Goal: Communication & Community: Answer question/provide support

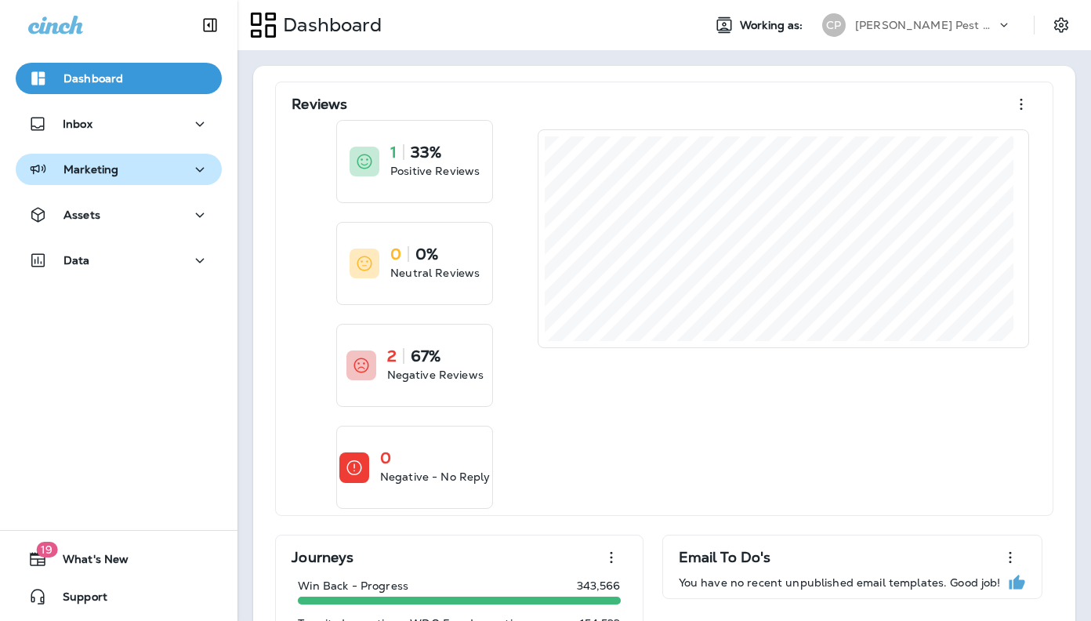
click at [91, 166] on p "Marketing" at bounding box center [91, 169] width 55 height 13
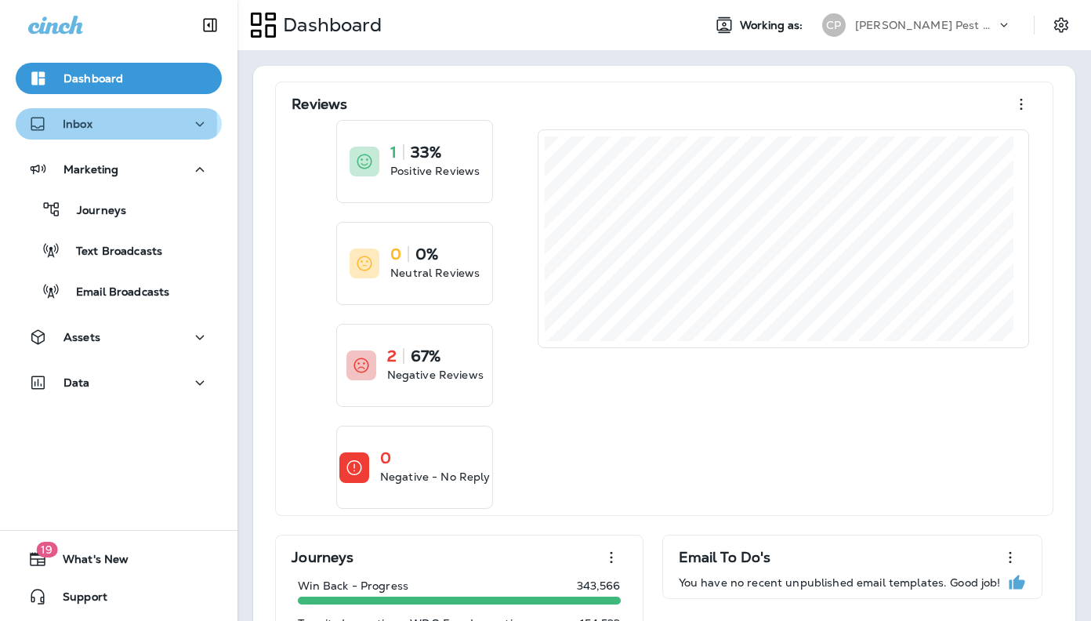
click at [78, 124] on p "Inbox" at bounding box center [78, 124] width 30 height 13
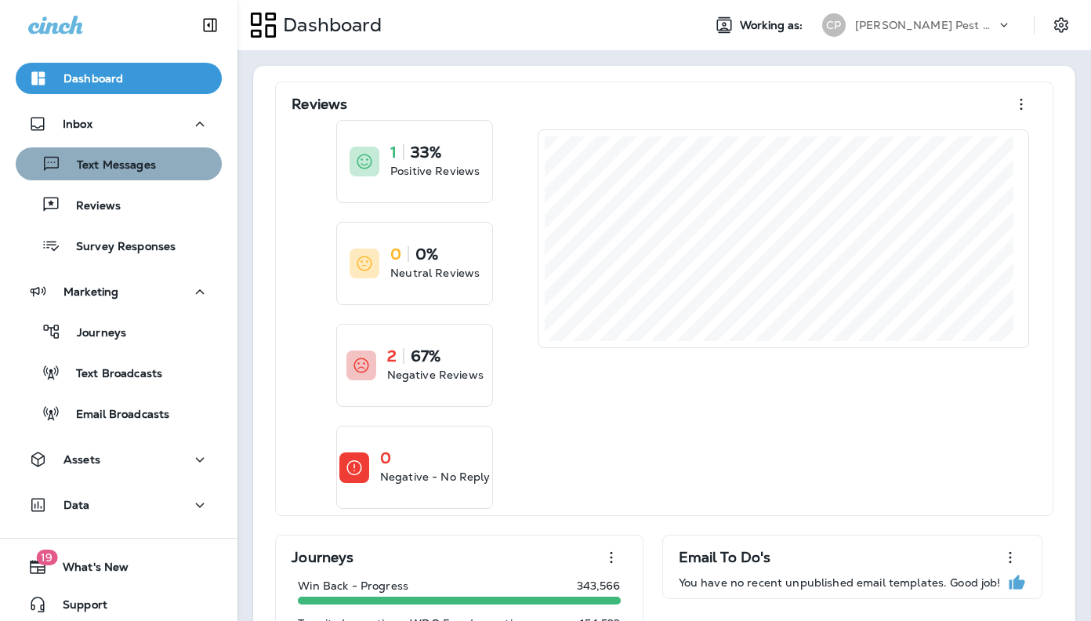
click at [132, 165] on p "Text Messages" at bounding box center [108, 165] width 95 height 15
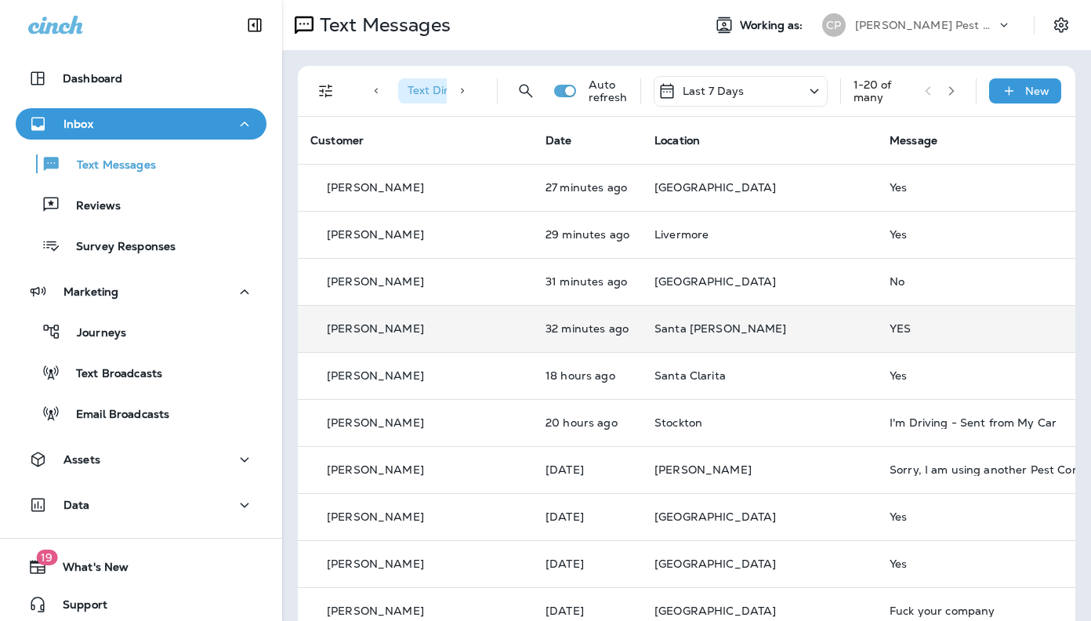
click at [456, 339] on td "[PERSON_NAME]" at bounding box center [415, 328] width 235 height 47
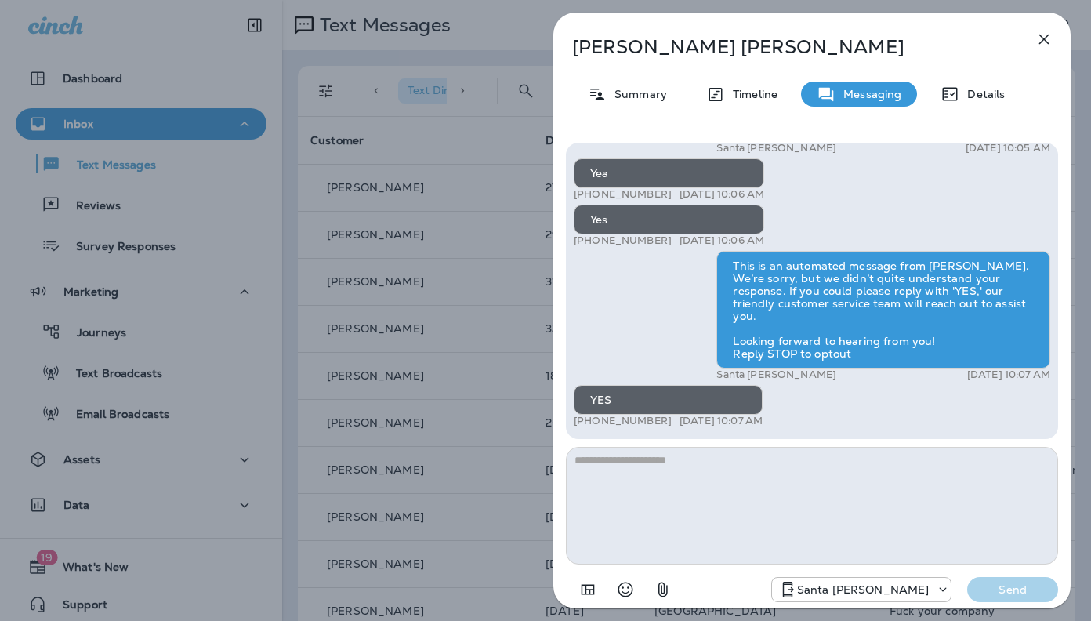
click at [1040, 45] on icon "button" at bounding box center [1044, 39] width 19 height 19
